Goal: Information Seeking & Learning: Understand process/instructions

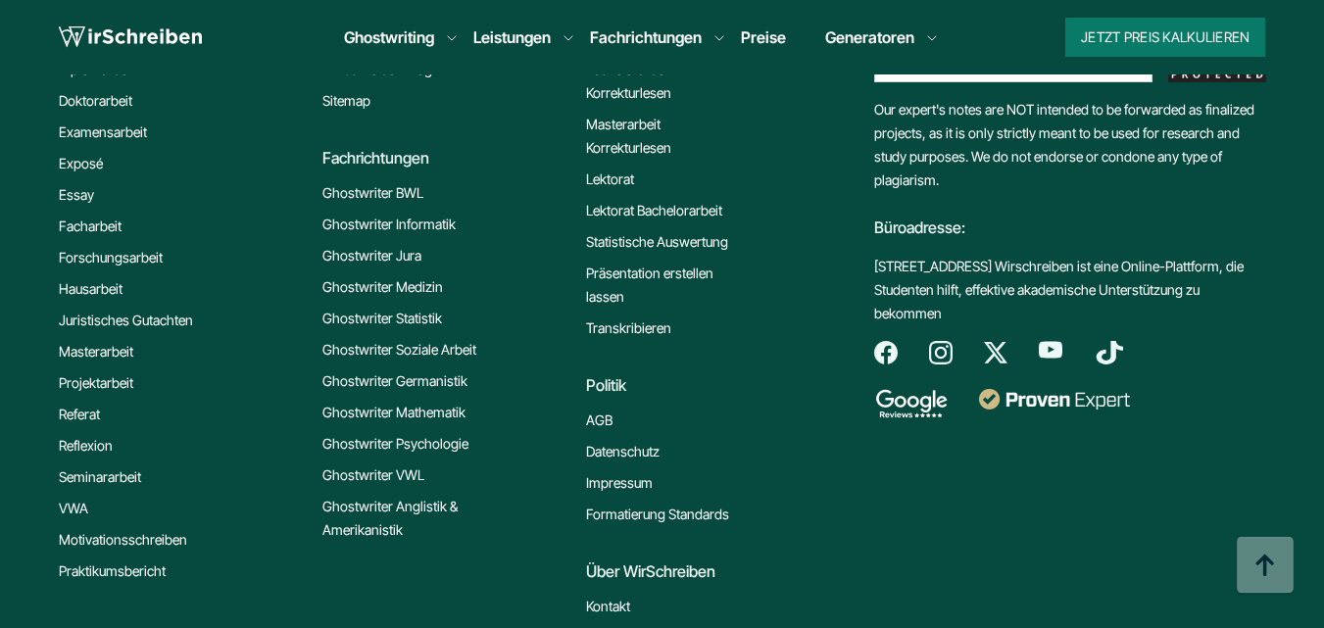
scroll to position [12934, 0]
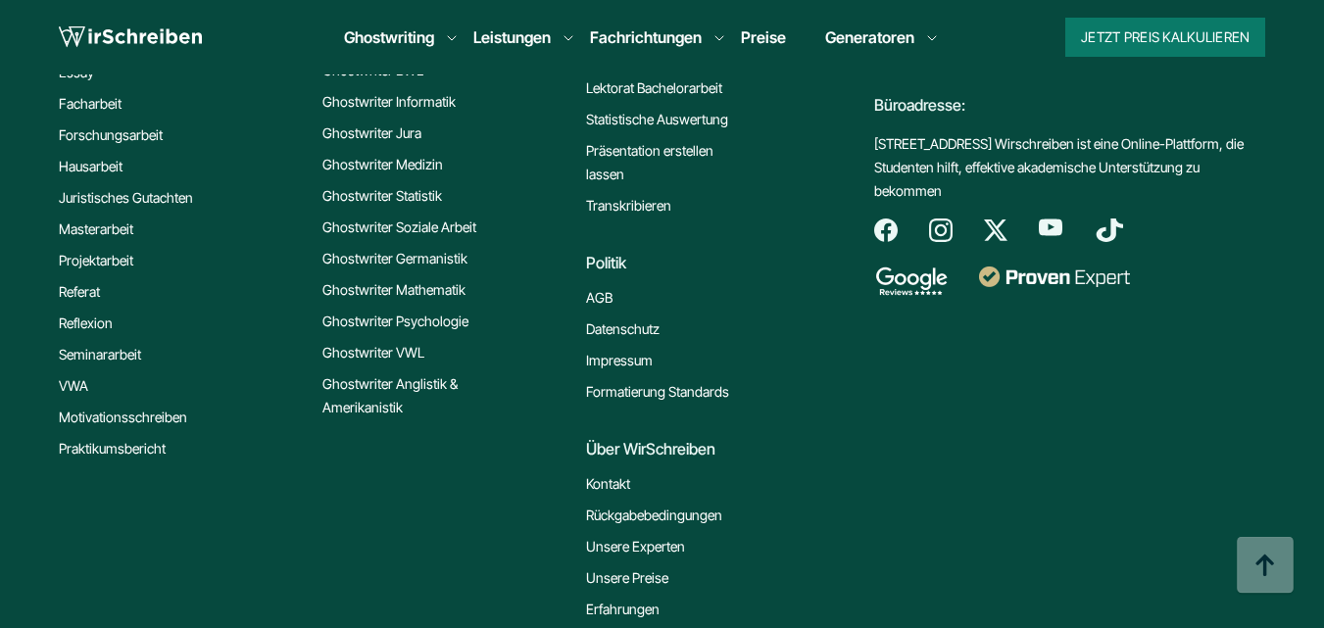
click at [675, 504] on link "Rückgabebedingungen" at bounding box center [654, 516] width 136 height 24
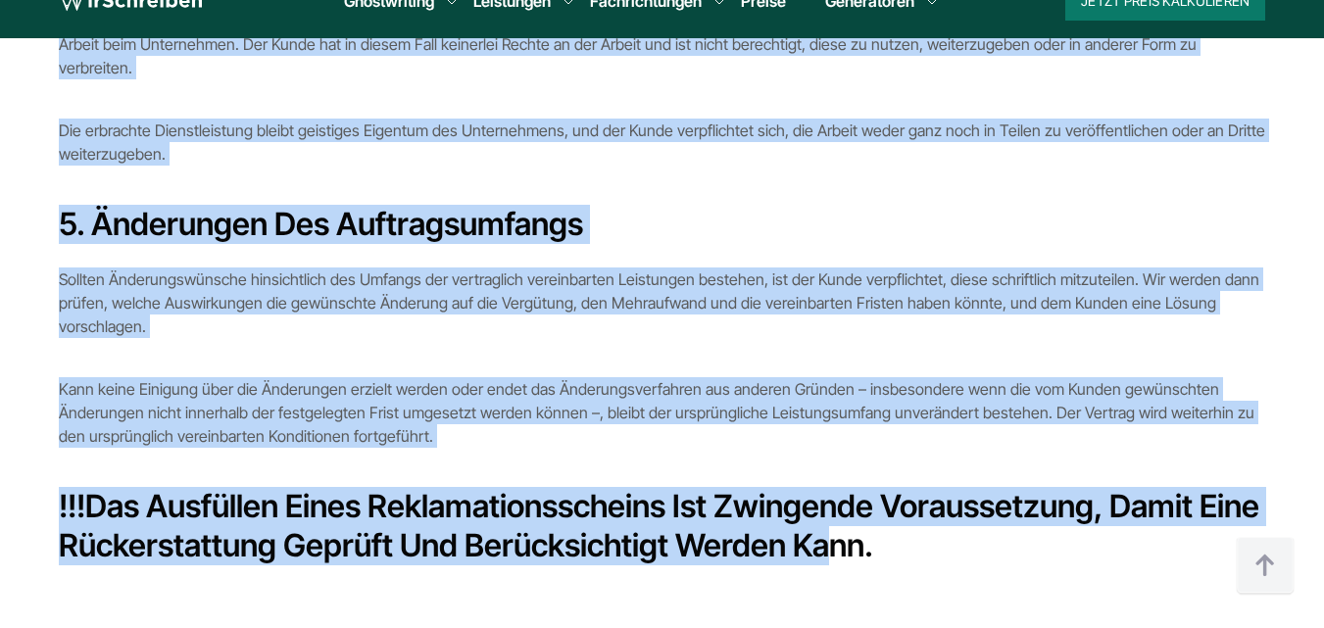
scroll to position [1981, 0]
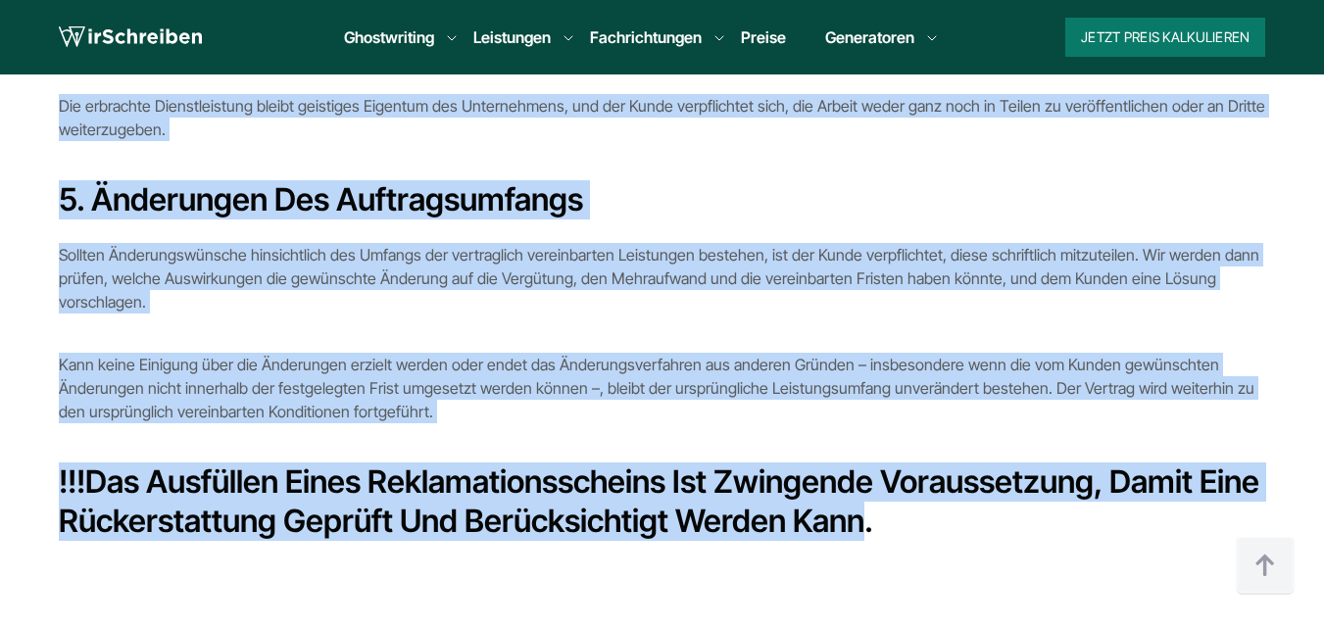
drag, startPoint x: 377, startPoint y: 204, endPoint x: 932, endPoint y: 505, distance: 630.9
copy div "Rückgabebedingungen Die vorliegenden Rückgabebedingungen stellen einen integral…"
click at [745, 470] on b "Das Ausfüllen eines Reklamationsscheins ist zwingende Voraussetzung, damit eine…" at bounding box center [659, 500] width 1200 height 77
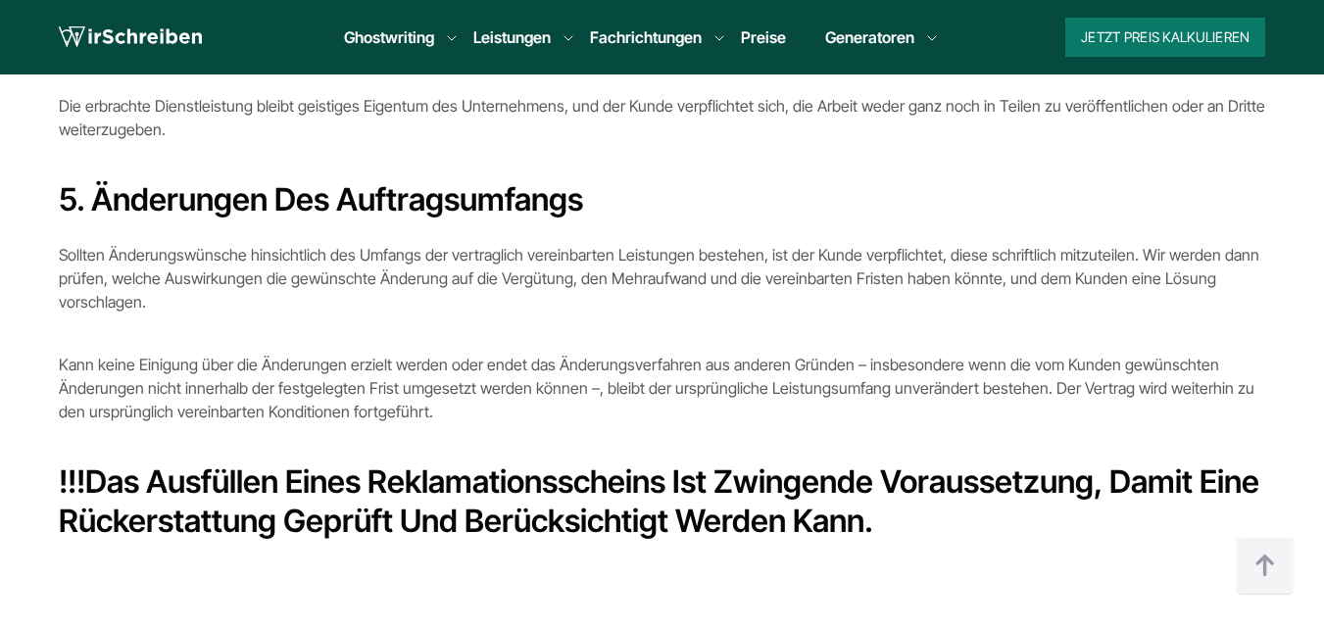
click at [610, 462] on b "Das Ausfüllen eines Reklamationsscheins ist zwingende Voraussetzung, damit eine…" at bounding box center [659, 500] width 1200 height 77
click at [687, 474] on b "Das Ausfüllen eines Reklamationsscheins ist zwingende Voraussetzung, damit eine…" at bounding box center [659, 500] width 1200 height 77
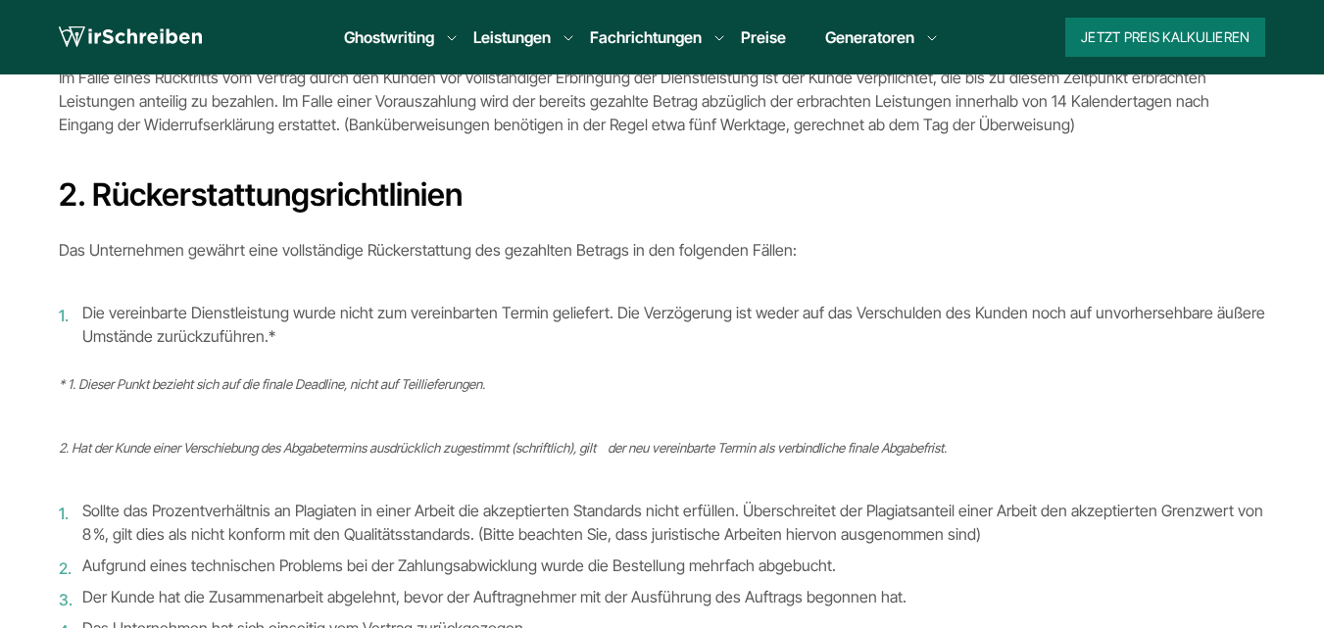
scroll to position [413, 0]
